Goal: Task Accomplishment & Management: Use online tool/utility

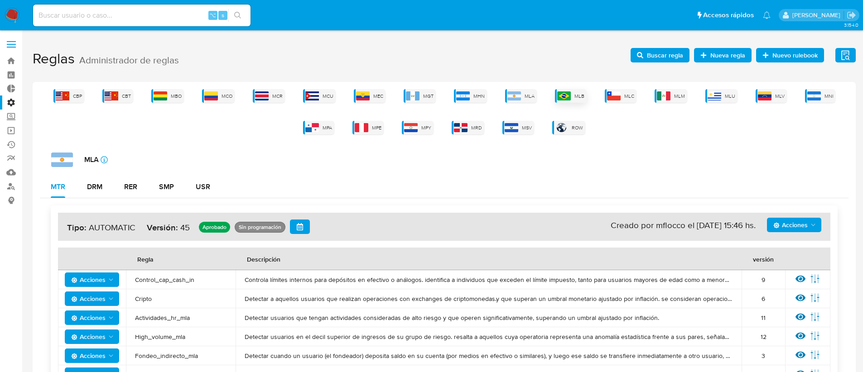
click at [578, 96] on span "MLB" at bounding box center [579, 96] width 10 height 7
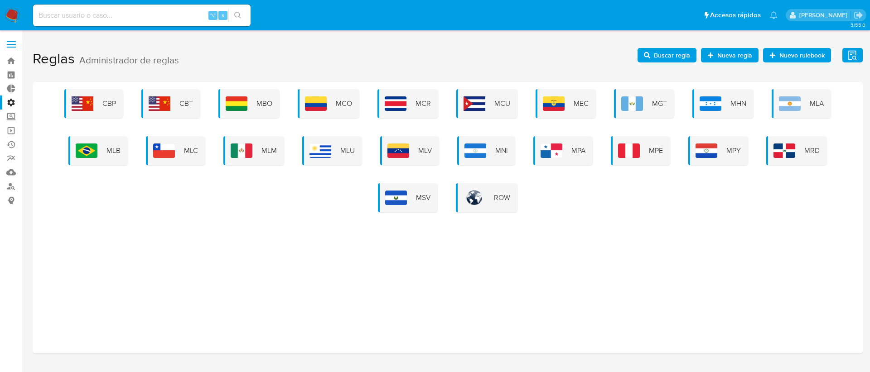
click at [100, 134] on div "CBP CBT MBO MCO MCR MCU MEC MGT MHN MLA MLB MLC MLM MLU MLV MNI MPA MPE MPY MRD…" at bounding box center [447, 150] width 815 height 123
click at [101, 147] on div "MLB" at bounding box center [97, 150] width 59 height 29
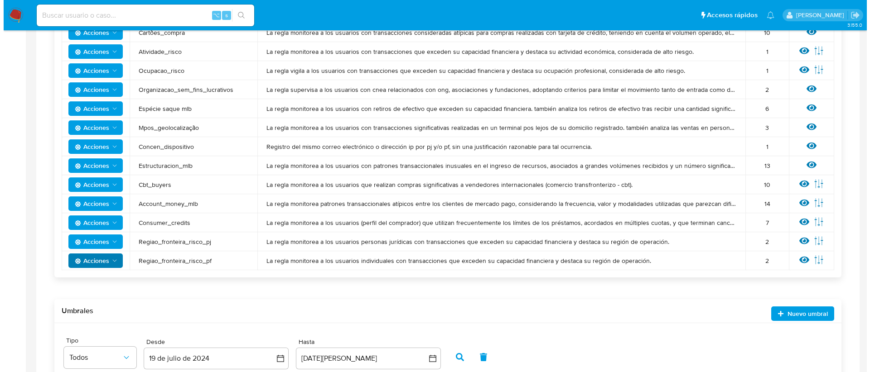
scroll to position [627, 0]
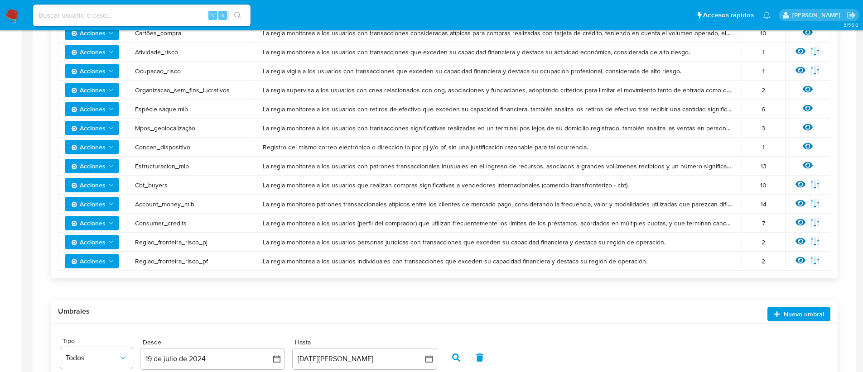
click at [100, 207] on span "Acciones" at bounding box center [88, 204] width 34 height 14
click at [473, 204] on span "La regla monitorea patrones transaccionales atípicos entre los clientes de merc…" at bounding box center [498, 204] width 470 height 8
click at [798, 202] on icon at bounding box center [800, 203] width 10 height 7
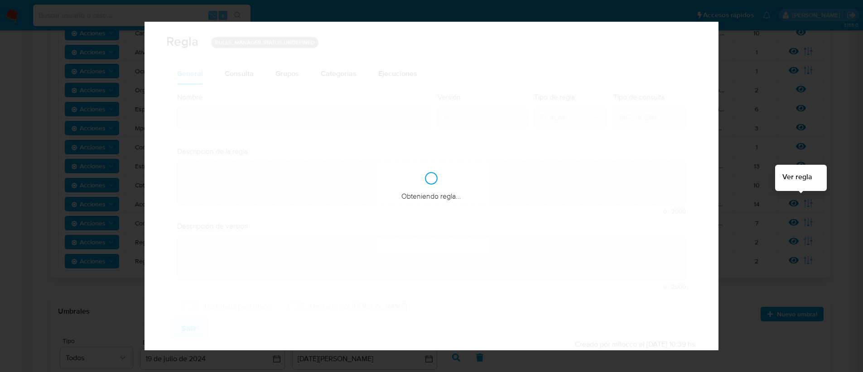
type input "Account_money_mlb"
type textarea "La regla monitorea patrones transaccionales atípicos entre los clientes de merc…"
type textarea "Seguimiento de operaciones que, por su naturaleza, valor y forma habitual, cons…"
checkbox input "true"
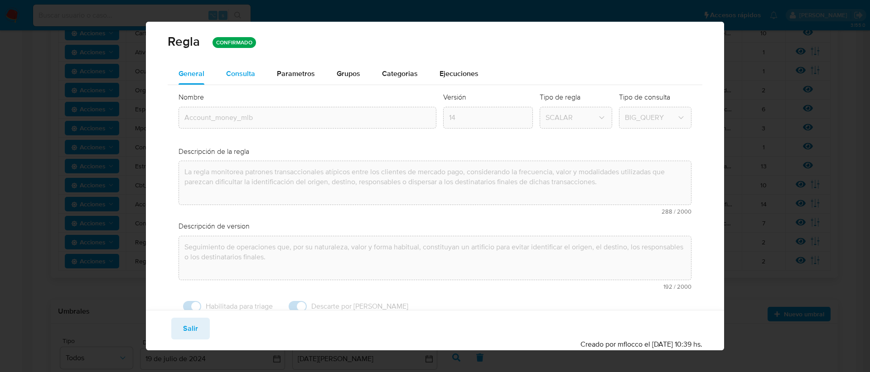
click at [241, 67] on div "Consulta" at bounding box center [240, 74] width 29 height 22
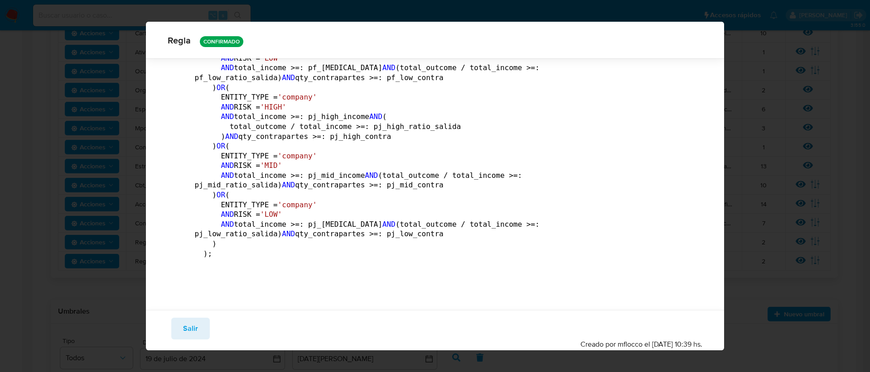
scroll to position [5764, 0]
click at [183, 338] on span "Salir" at bounding box center [190, 329] width 15 height 20
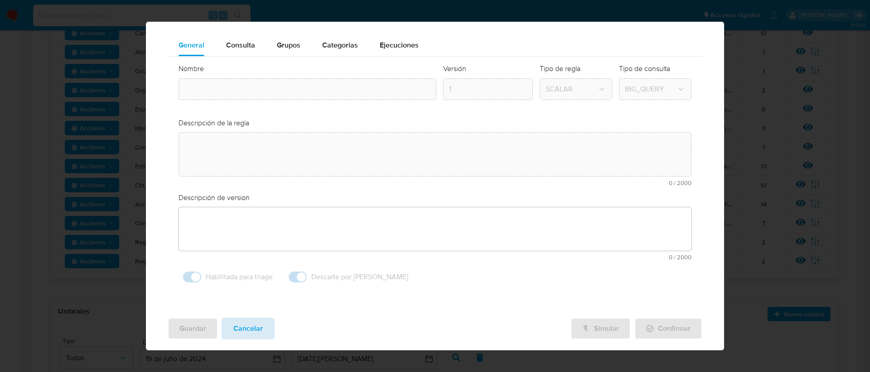
type textarea "La regla monitorea patrones transaccionales atípicos entre los clientes de merc…"
type textarea "Seguimiento de operaciones que, por su naturaleza, valor y forma habitual, cons…"
type input "Account_money_mlb"
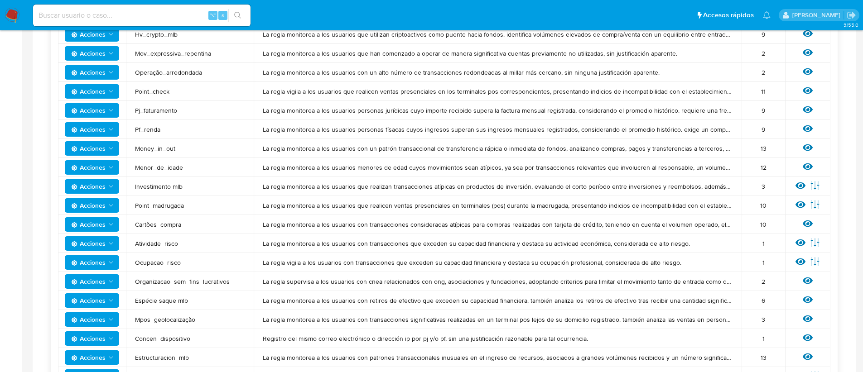
scroll to position [403, 0]
